Goal: Task Accomplishment & Management: Manage account settings

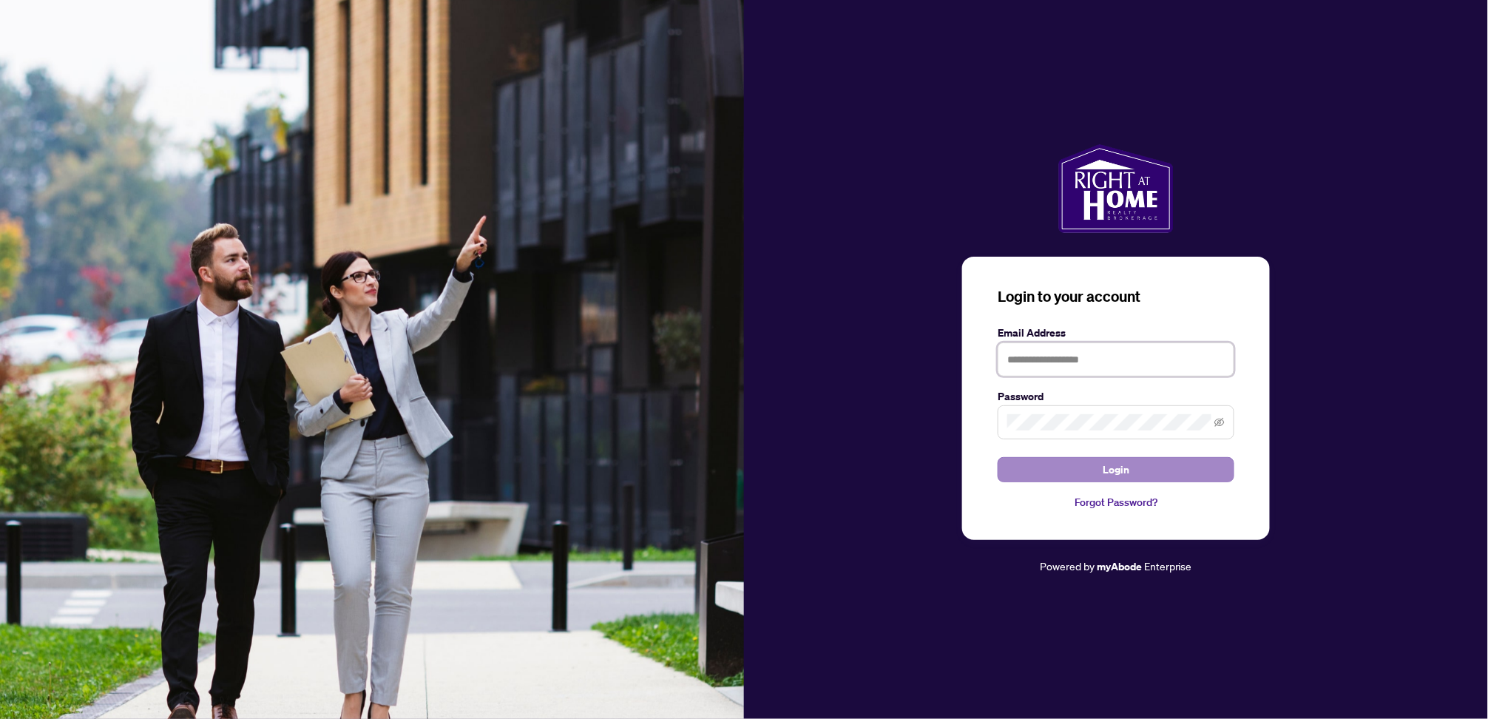
type input "**********"
click at [1122, 473] on span "Login" at bounding box center [1116, 470] width 27 height 24
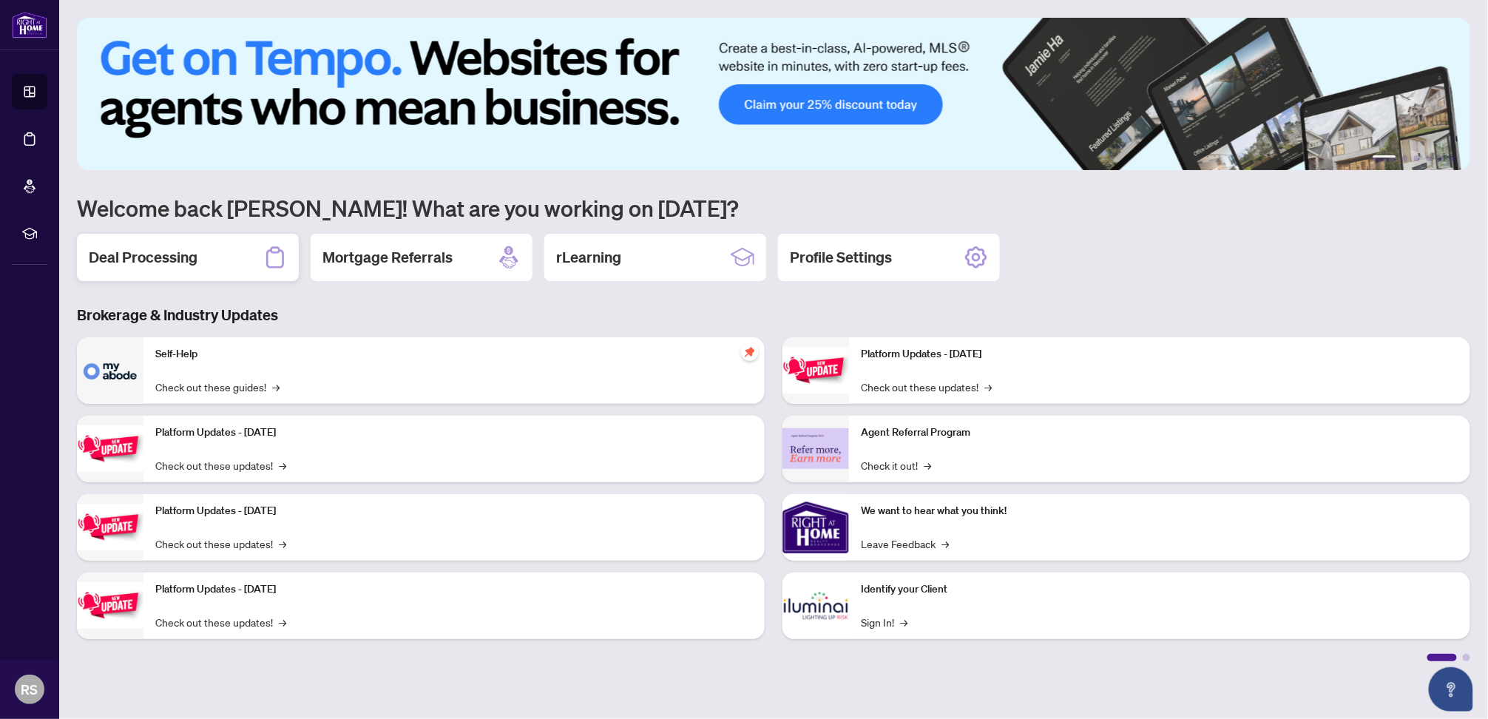
click at [163, 247] on h2 "Deal Processing" at bounding box center [143, 257] width 109 height 21
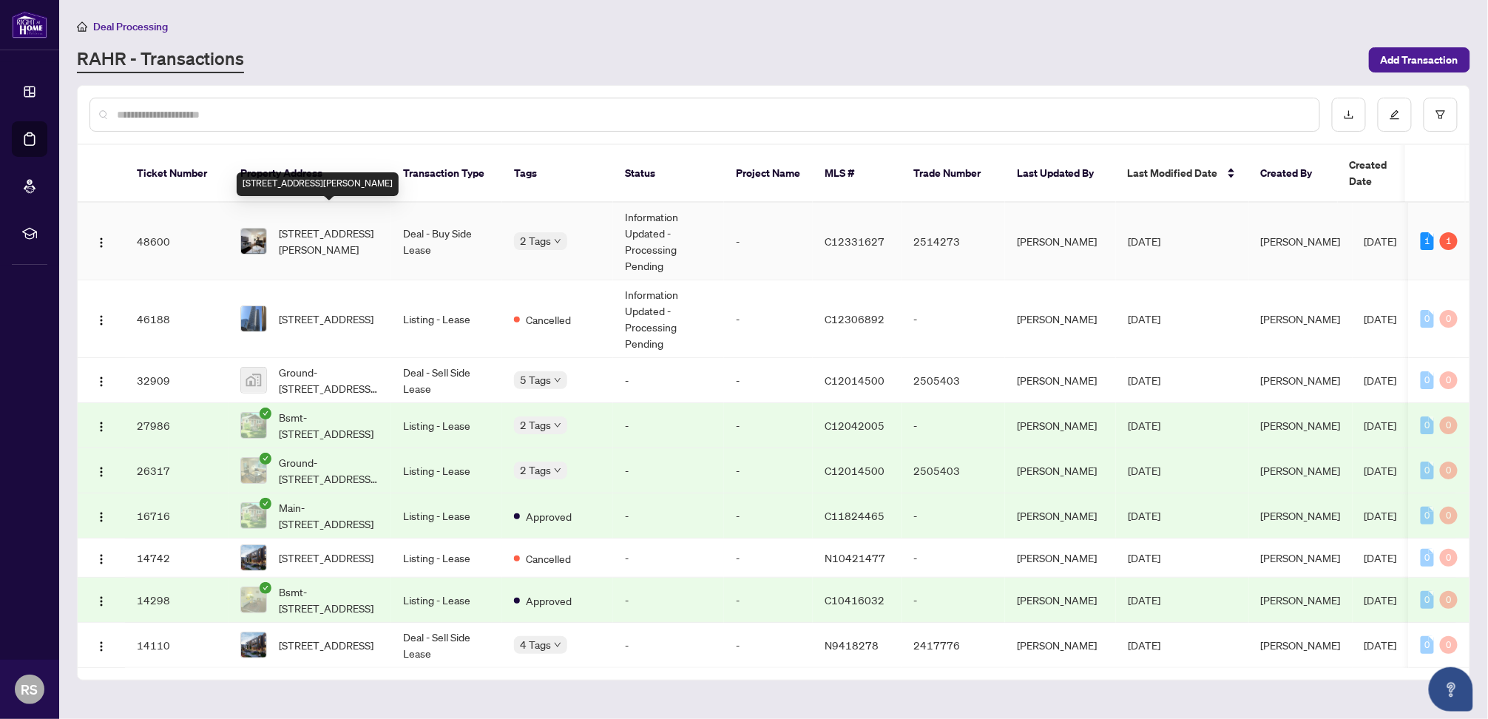
click at [328, 225] on span "[STREET_ADDRESS][PERSON_NAME]" at bounding box center [329, 241] width 101 height 33
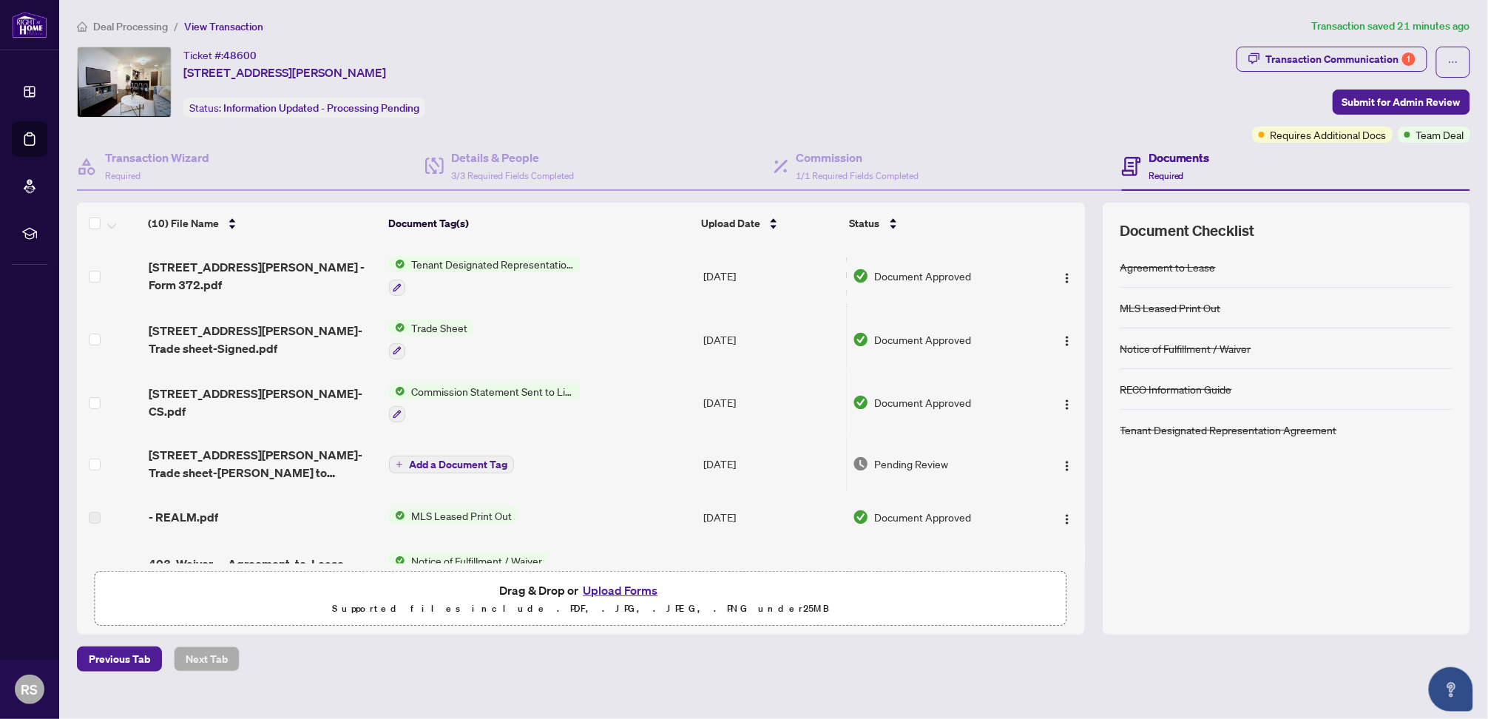
drag, startPoint x: 1085, startPoint y: 311, endPoint x: 1078, endPoint y: 425, distance: 114.9
click at [1078, 425] on div "[STREET_ADDRESS][PERSON_NAME] 331 - Form 372.pdf Tenant Designated Representati…" at bounding box center [581, 403] width 1008 height 319
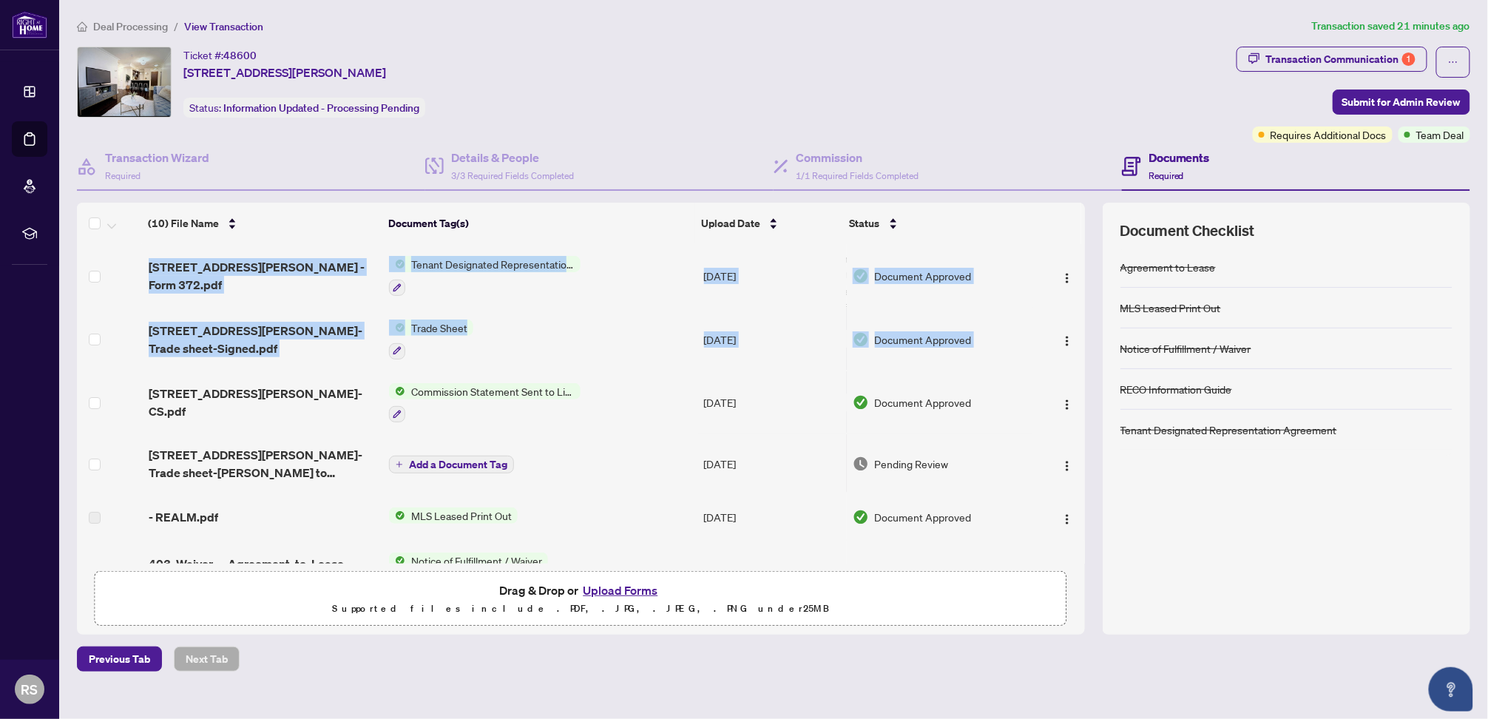
drag, startPoint x: 1078, startPoint y: 363, endPoint x: 1085, endPoint y: 440, distance: 77.2
click at [1085, 440] on div "[STREET_ADDRESS][PERSON_NAME] 331 - Form 372.pdf Tenant Designated Representati…" at bounding box center [581, 403] width 1008 height 319
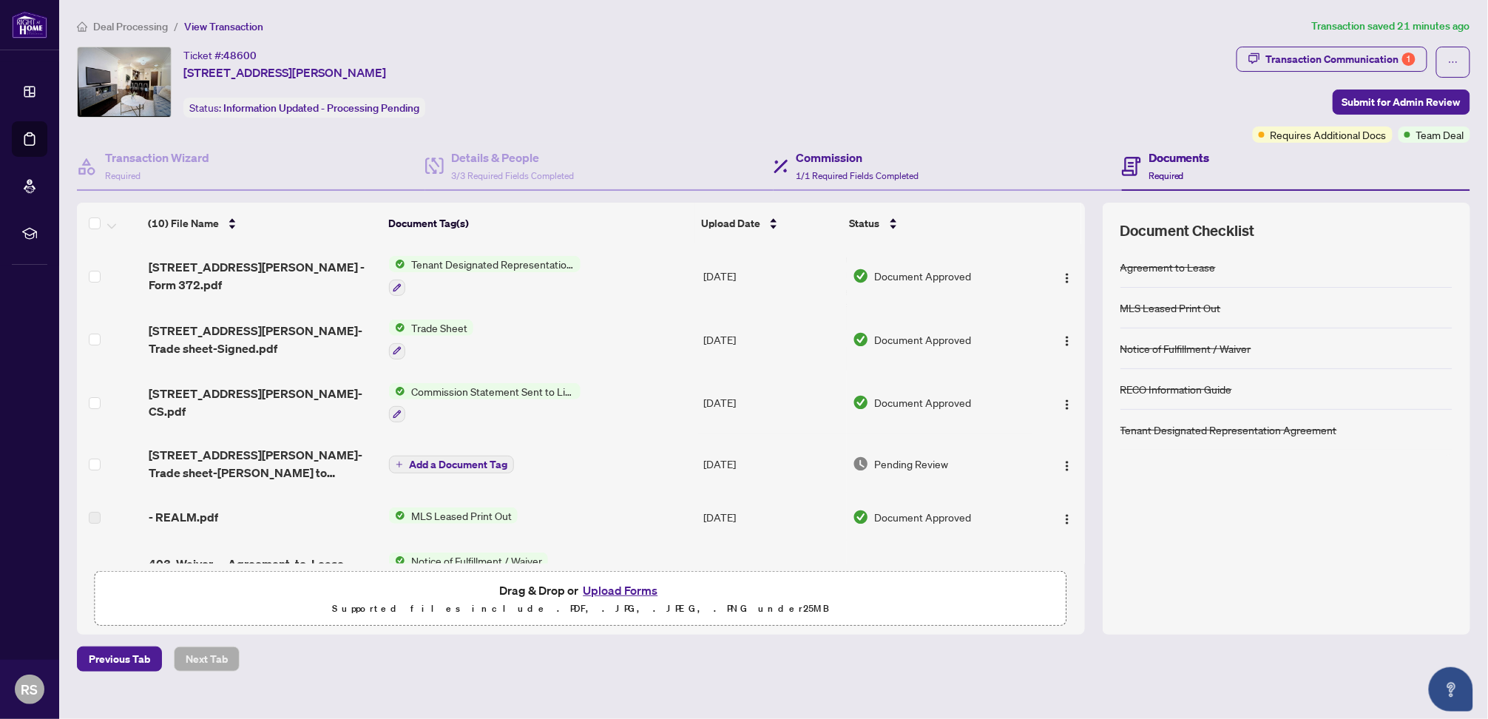
click at [1056, 165] on div "Commission 1/1 Required Fields Completed" at bounding box center [948, 167] width 348 height 48
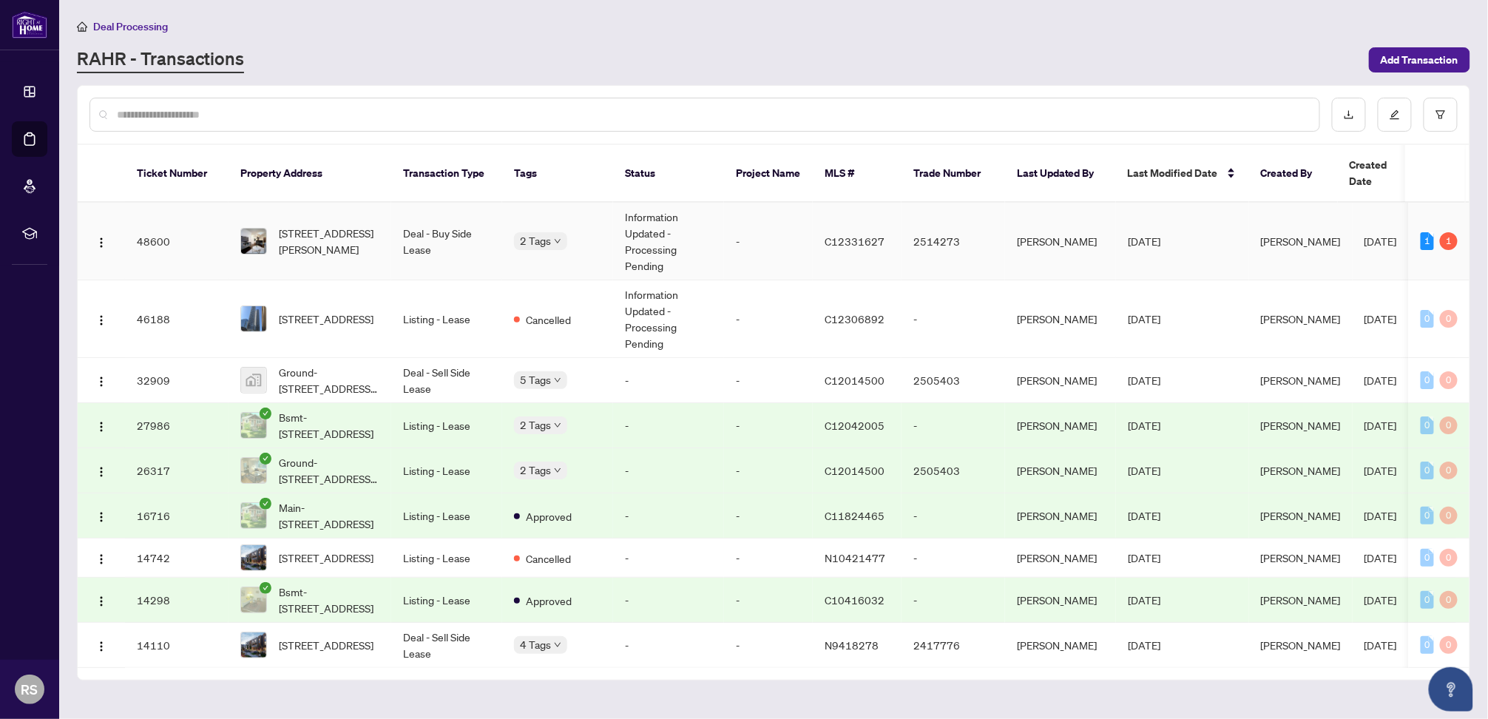
click at [334, 225] on span "[STREET_ADDRESS][PERSON_NAME]" at bounding box center [329, 241] width 101 height 33
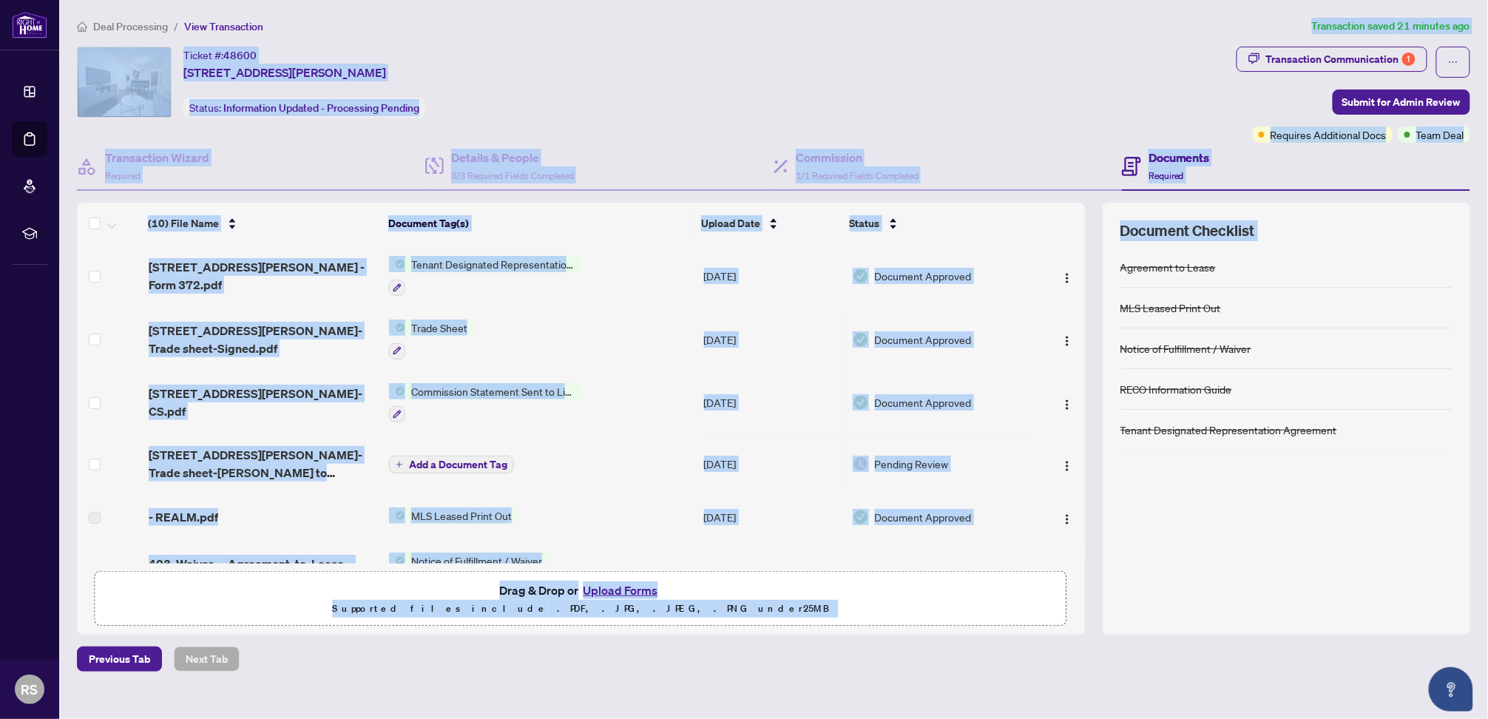
drag, startPoint x: 1120, startPoint y: 242, endPoint x: 1247, endPoint y: 20, distance: 255.8
click at [1247, 20] on div "Deal Processing / View Transaction Transaction saved 21 minutes ago Ticket #: 4…" at bounding box center [774, 345] width 1406 height 654
click at [1309, 65] on div "Transaction Communication 1" at bounding box center [1341, 59] width 149 height 24
type textarea "**********"
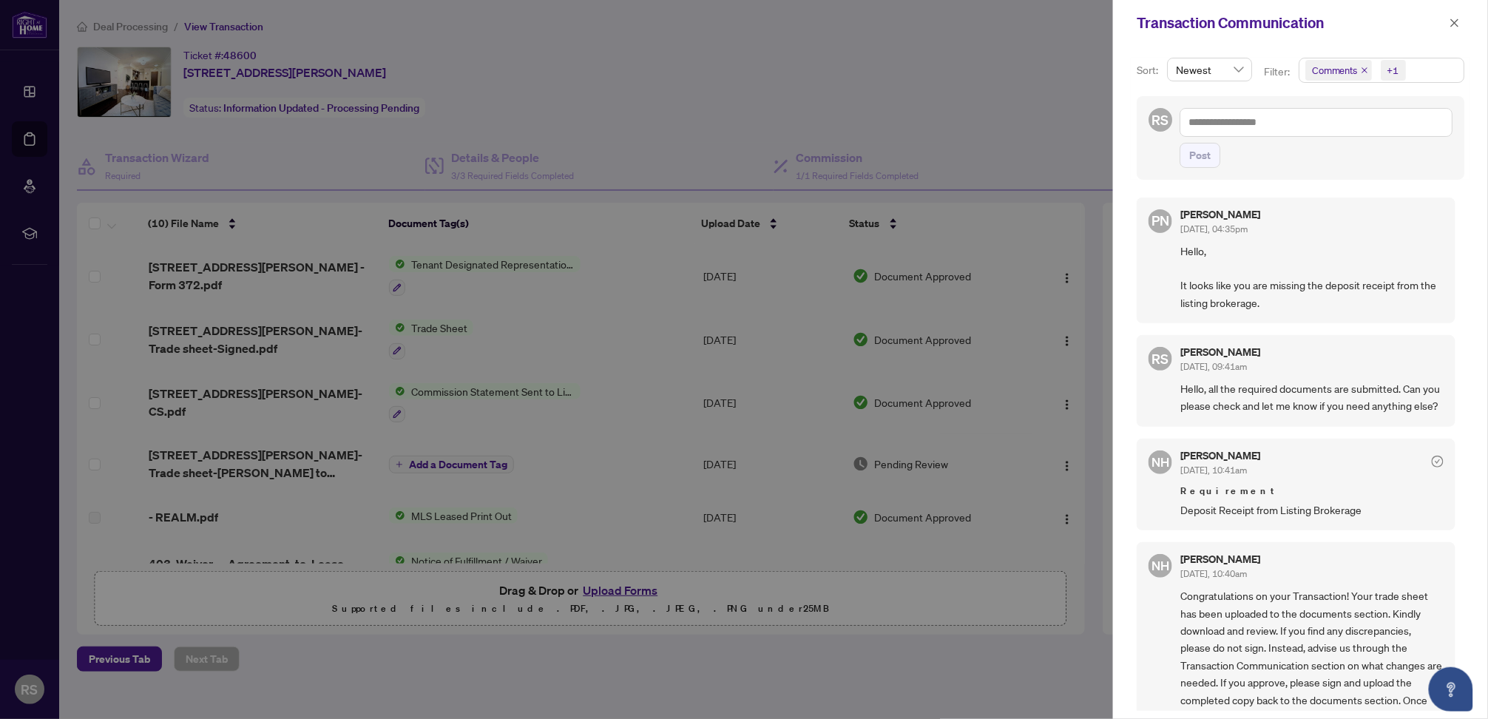
click at [1013, 31] on div at bounding box center [744, 359] width 1488 height 719
click at [1446, 24] on button "button" at bounding box center [1455, 23] width 19 height 18
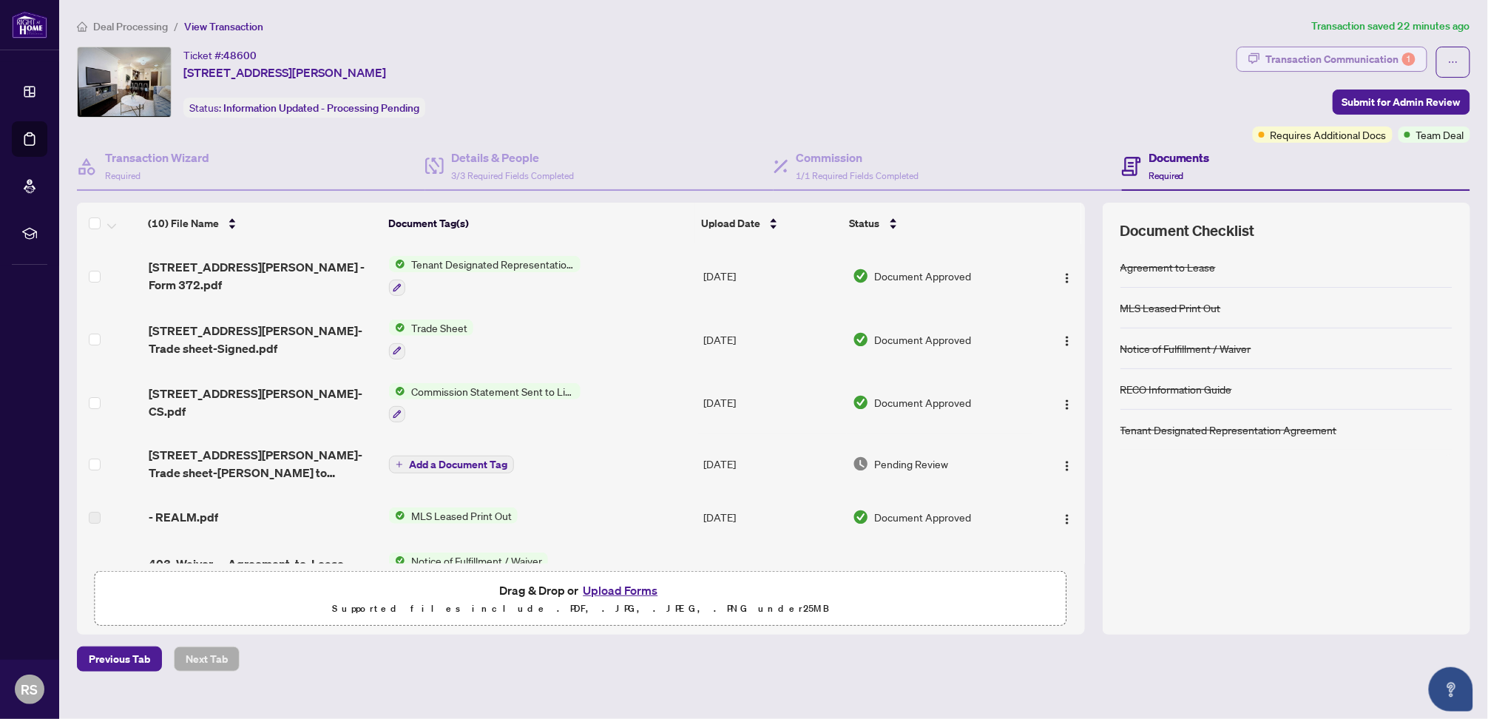
click at [1366, 51] on div "Transaction Communication 1" at bounding box center [1341, 59] width 149 height 24
